Goal: Navigation & Orientation: Find specific page/section

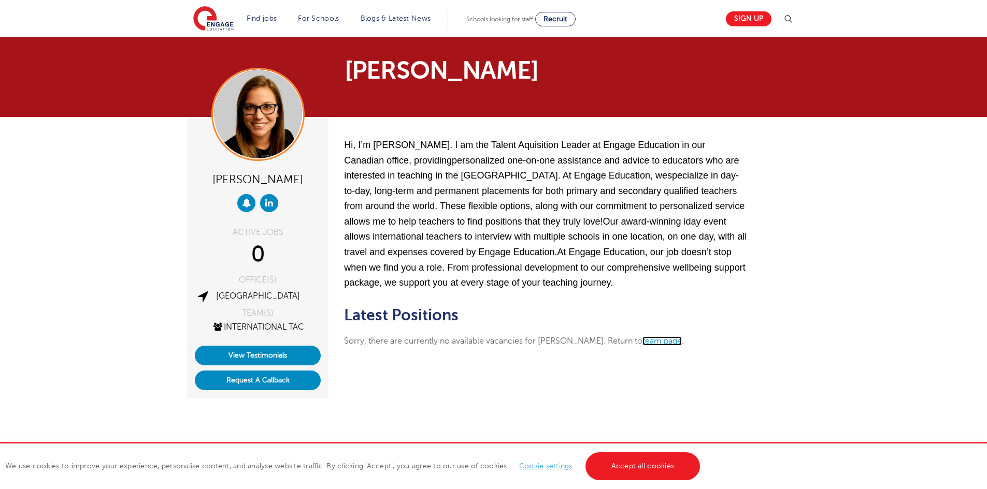
click at [648, 343] on link "team page" at bounding box center [661, 341] width 39 height 9
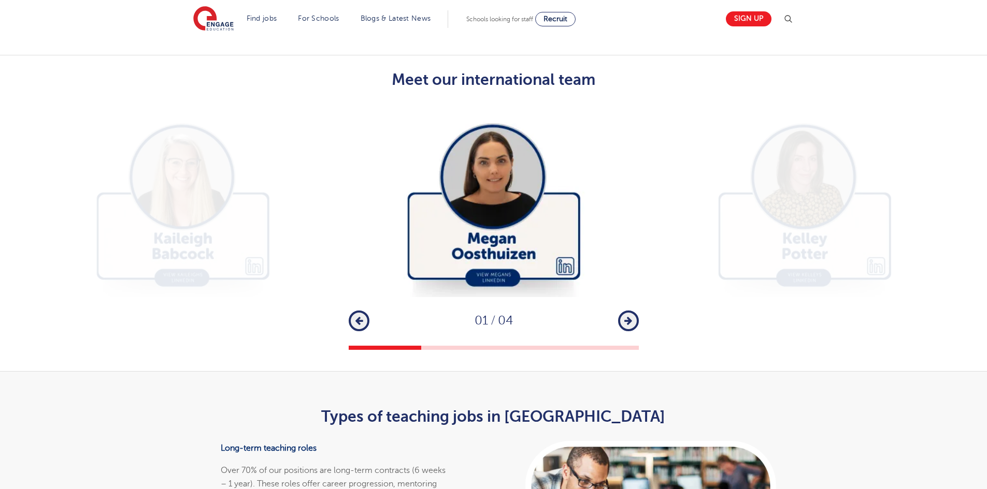
scroll to position [1813, 0]
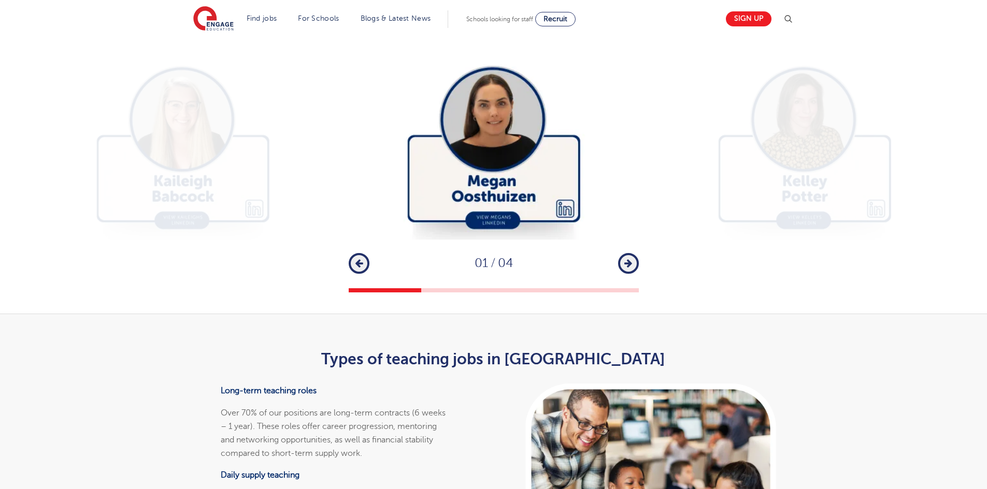
click at [631, 259] on icon "button" at bounding box center [628, 263] width 8 height 9
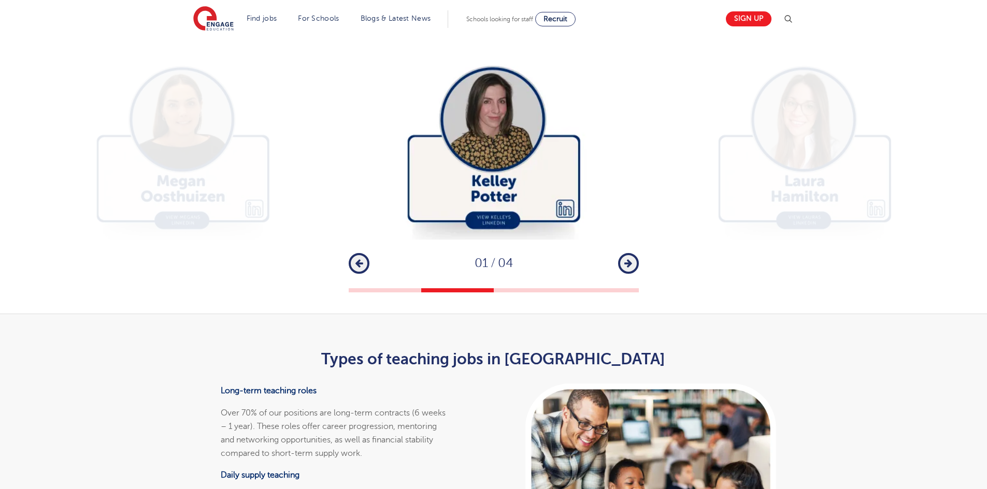
click at [631, 259] on icon "button" at bounding box center [628, 263] width 8 height 9
